Goal: Transaction & Acquisition: Purchase product/service

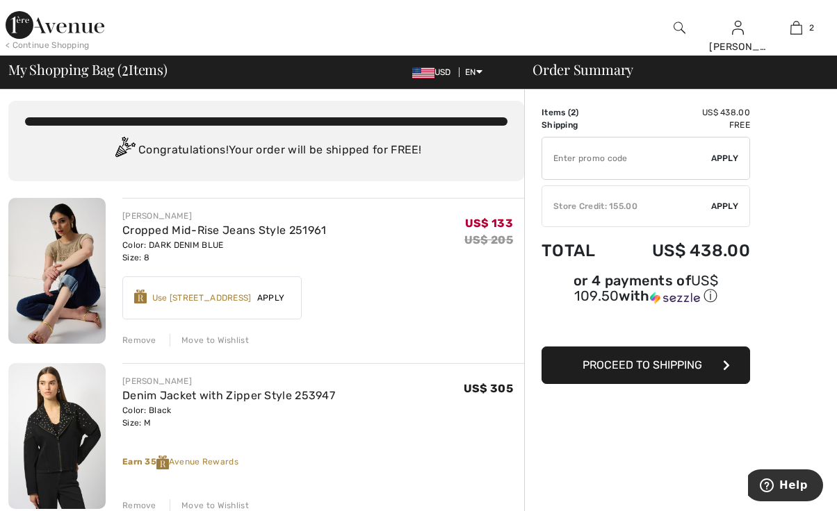
click at [669, 209] on div "Store Credit: 155.00" at bounding box center [626, 206] width 169 height 13
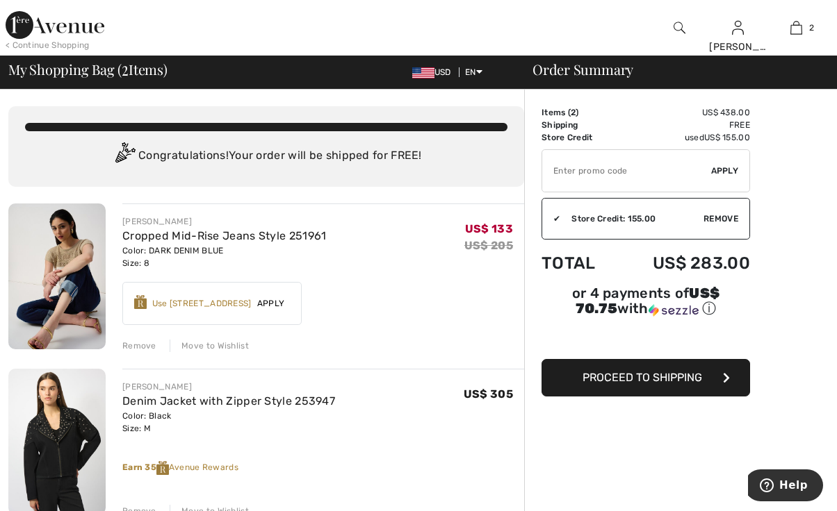
click at [643, 385] on button "Proceed to Shipping" at bounding box center [645, 378] width 208 height 38
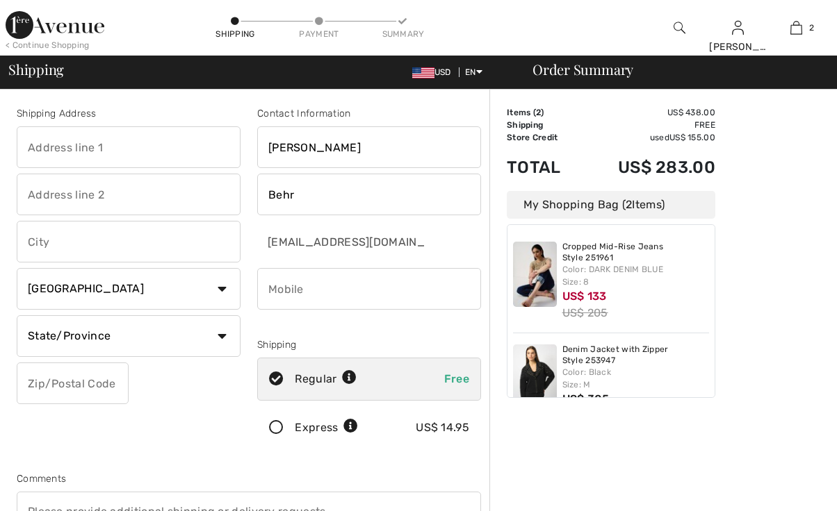
click at [92, 143] on input "text" at bounding box center [129, 147] width 224 height 42
type input "[STREET_ADDRESS][PERSON_NAME]"
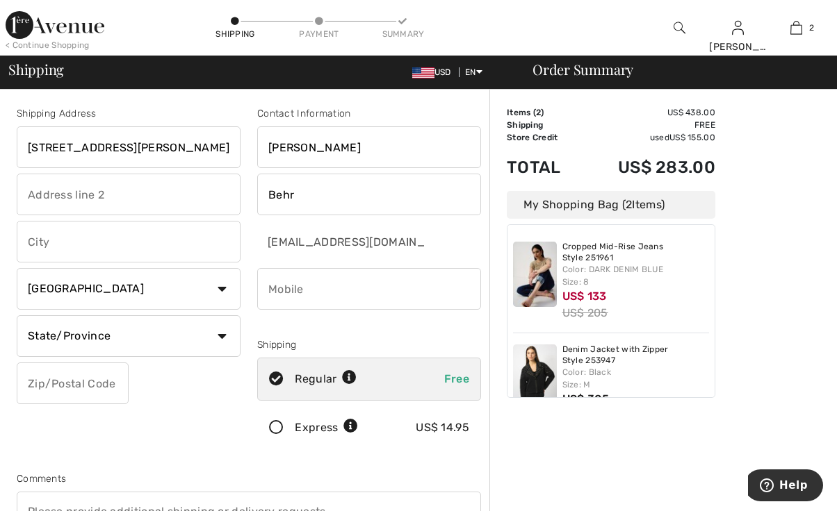
type input "Anchorage"
select select "US"
select select "AK"
type input "99515"
type input "9075224411"
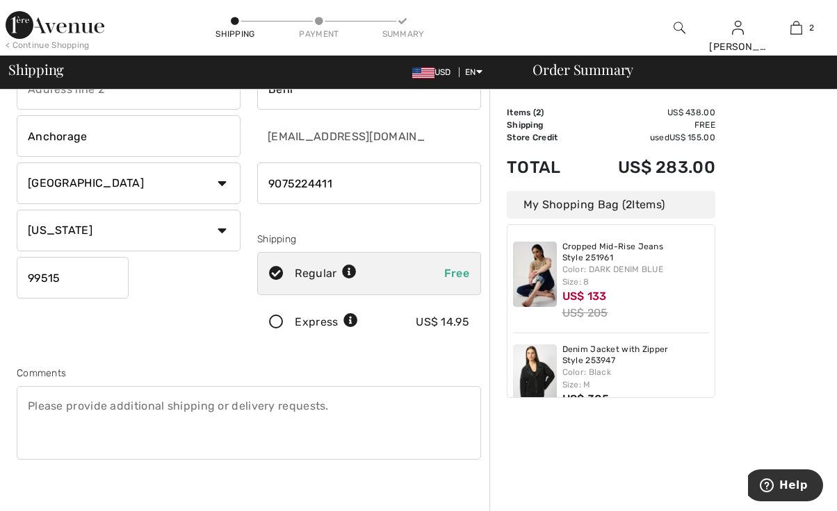
scroll to position [406, 0]
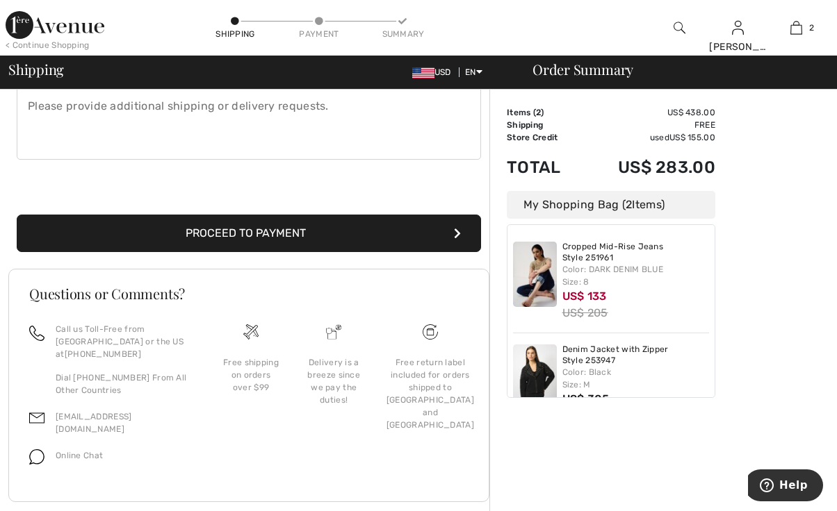
click at [306, 227] on button "Proceed to Payment" at bounding box center [249, 234] width 464 height 38
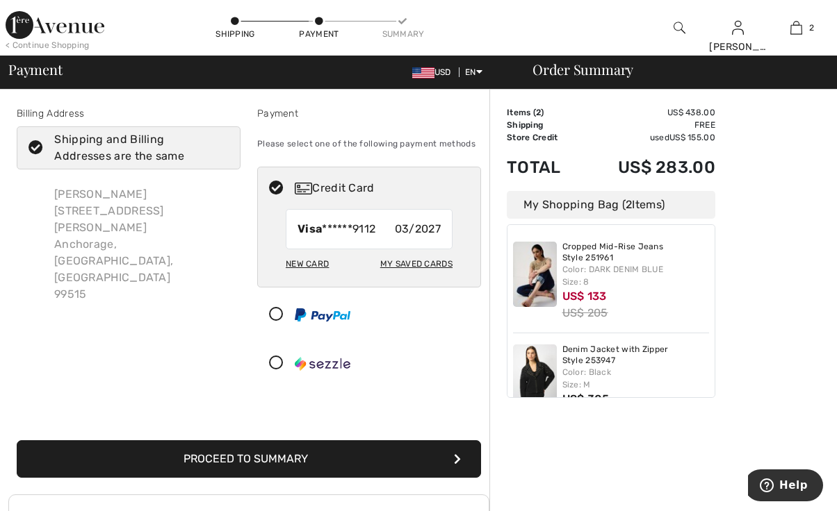
click at [35, 146] on icon at bounding box center [35, 148] width 37 height 15
click at [220, 146] on input "Shipping and Billing Addresses are the same" at bounding box center [224, 148] width 9 height 42
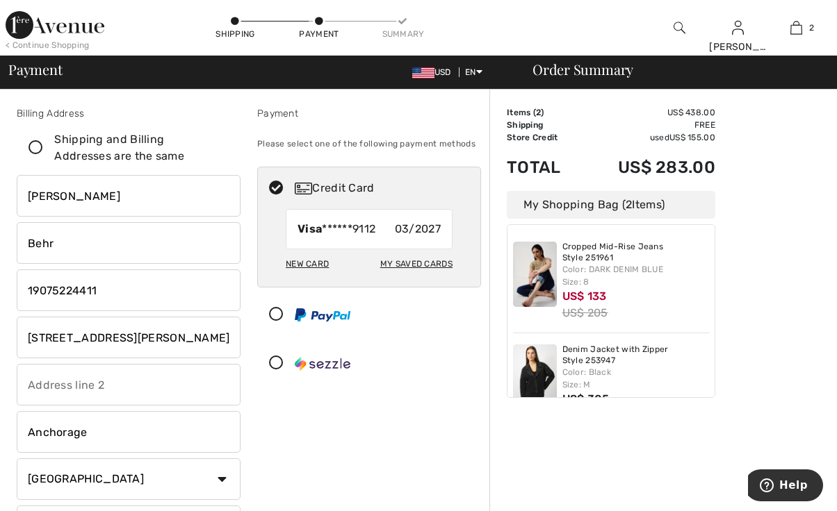
checkbox input "false"
click at [168, 325] on input "[STREET_ADDRESS][PERSON_NAME]" at bounding box center [129, 338] width 224 height 42
type input "1"
type input "P.O. Box 221207"
type input "9075224411"
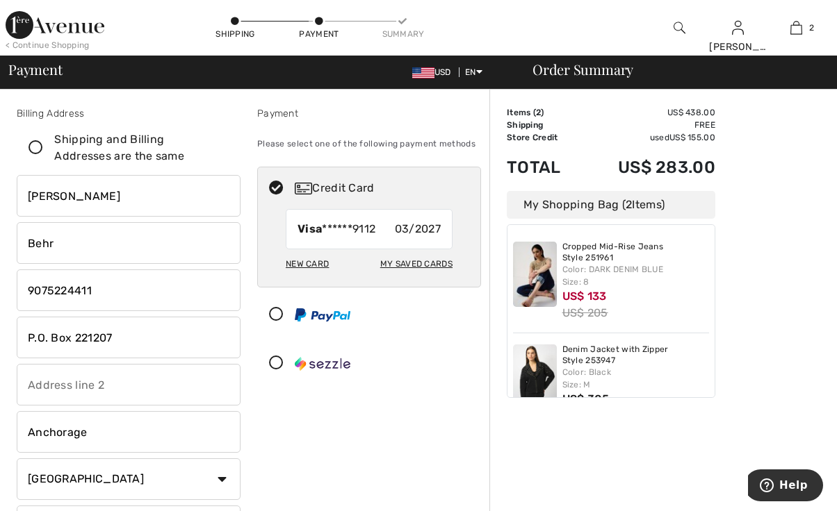
type input "99522"
click at [301, 265] on div "New Card" at bounding box center [307, 264] width 43 height 24
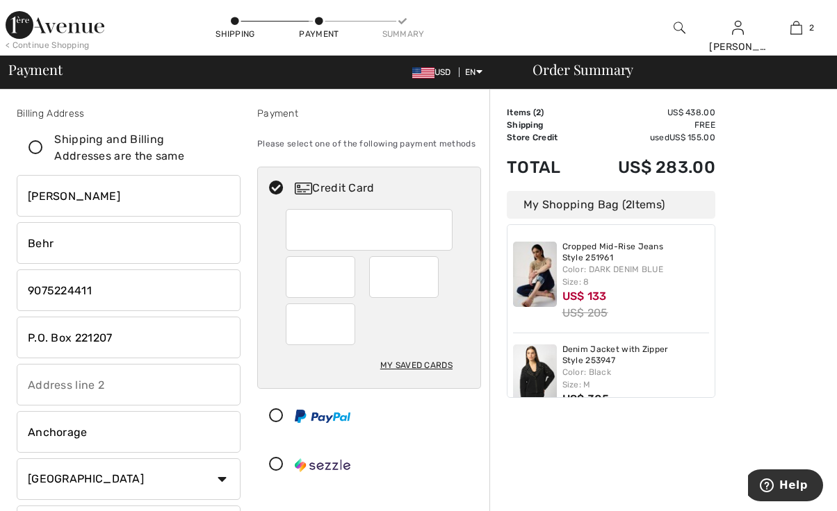
click at [431, 277] on div at bounding box center [403, 277] width 69 height 42
radio input "true"
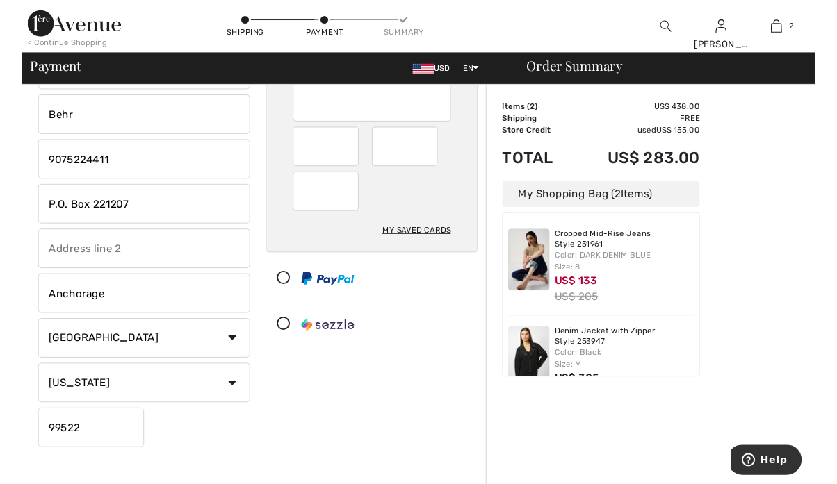
scroll to position [283, 0]
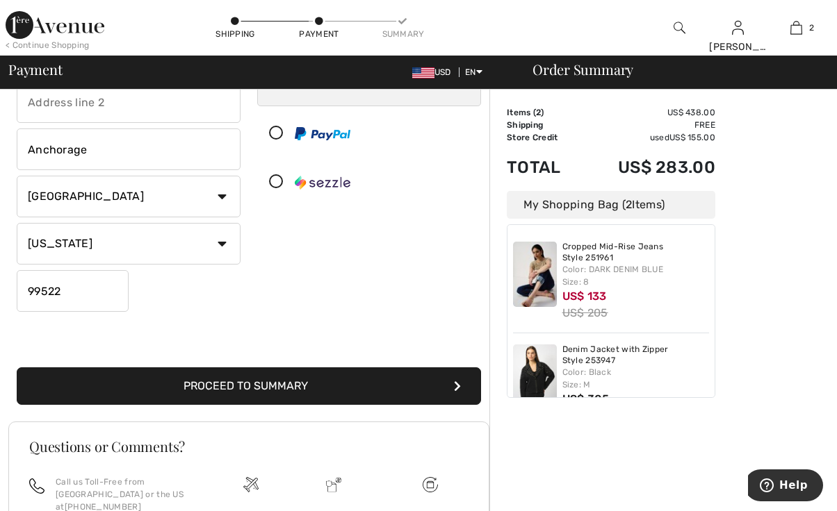
click at [311, 385] on button "Proceed to Summary" at bounding box center [249, 387] width 464 height 38
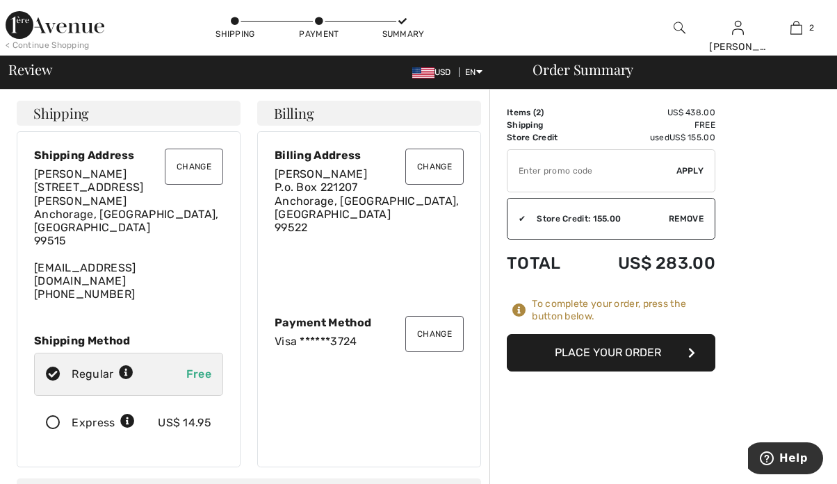
click at [587, 360] on button "Place Your Order" at bounding box center [611, 353] width 208 height 38
